Goal: Information Seeking & Learning: Learn about a topic

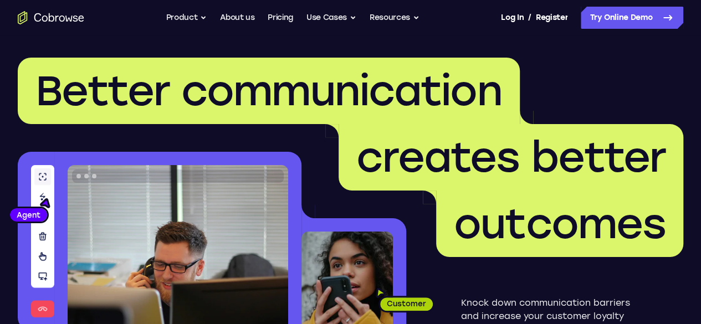
click at [72, 219] on h1 "Better communication creates better outcomes" at bounding box center [350, 157] width 665 height 199
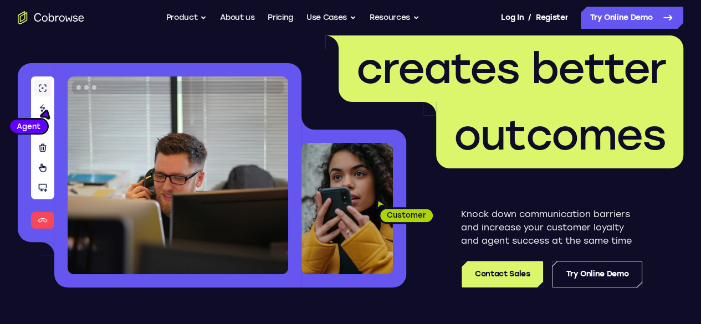
click at [169, 121] on h1 "Better communication creates better outcomes" at bounding box center [350, 68] width 665 height 199
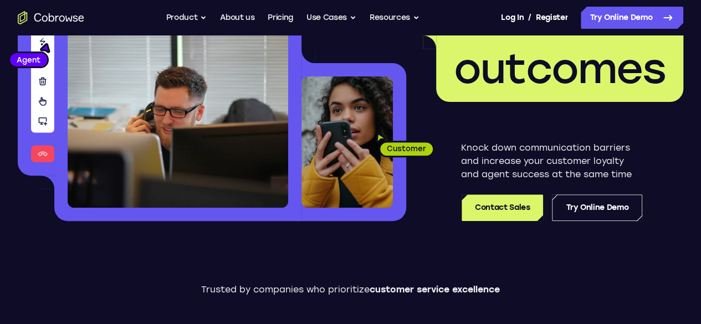
click at [169, 121] on div "Better communication creates better outcomes Customer Agent Agent Knock down co…" at bounding box center [350, 61] width 665 height 319
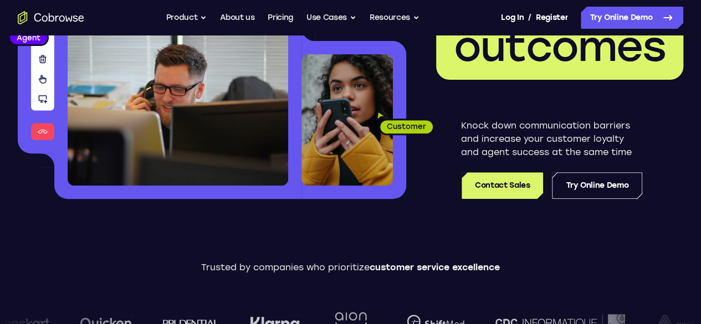
drag, startPoint x: 169, startPoint y: 121, endPoint x: 193, endPoint y: 110, distance: 26.8
click at [193, 110] on img at bounding box center [178, 87] width 221 height 198
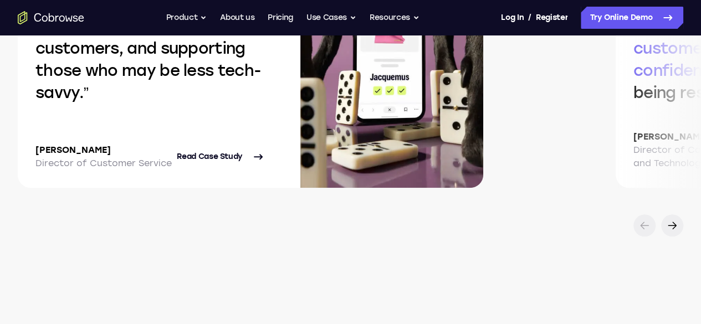
scroll to position [2637, 0]
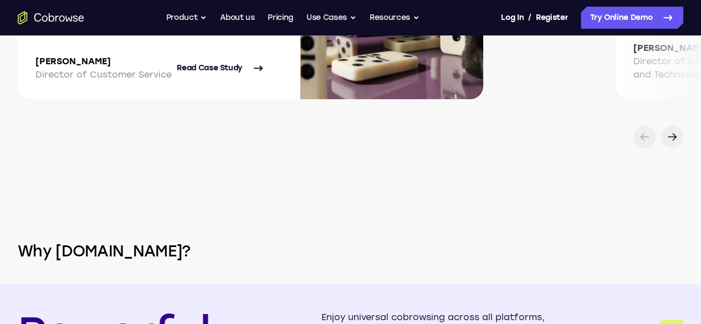
click at [180, 126] on div at bounding box center [350, 137] width 701 height 22
